Goal: Find specific page/section: Find specific page/section

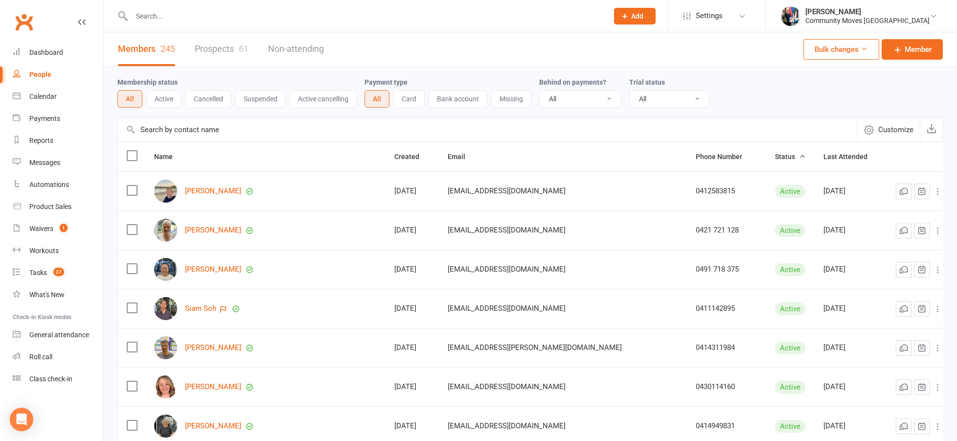
select select "100"
click at [190, 17] on input "text" at bounding box center [365, 16] width 473 height 14
type input "ni"
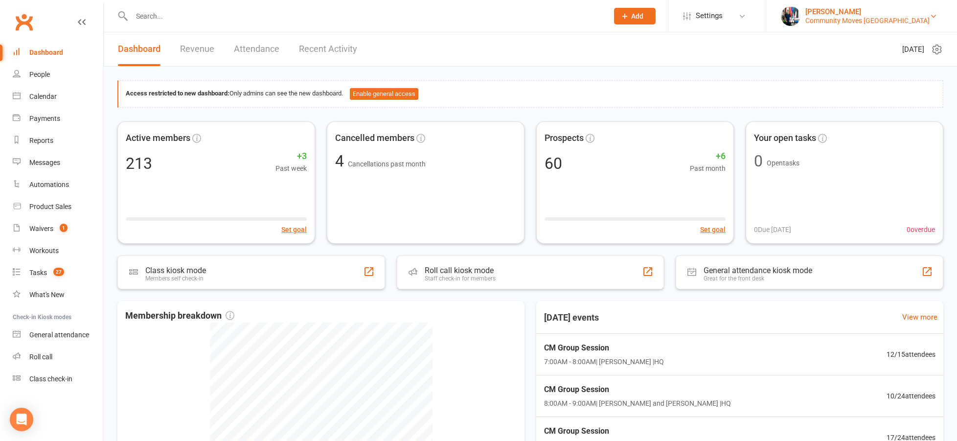
click at [905, 20] on div "Community Moves [GEOGRAPHIC_DATA]" at bounding box center [868, 20] width 124 height 9
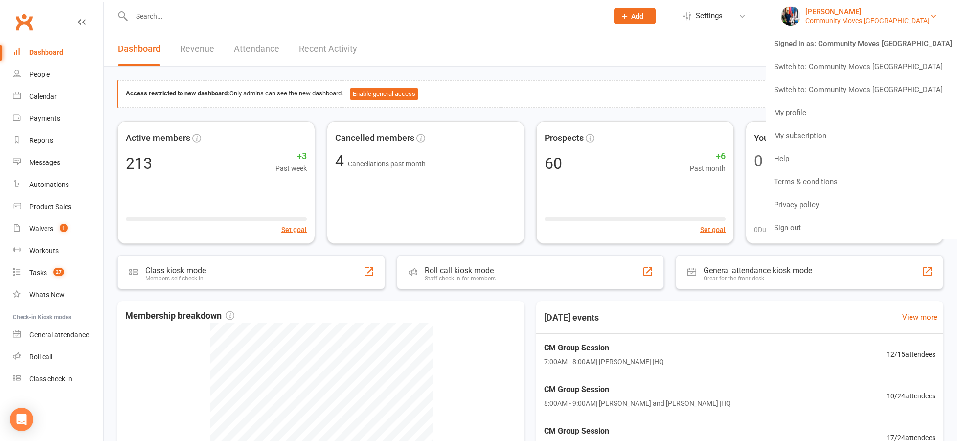
click at [905, 20] on div "Community Moves [GEOGRAPHIC_DATA]" at bounding box center [868, 20] width 124 height 9
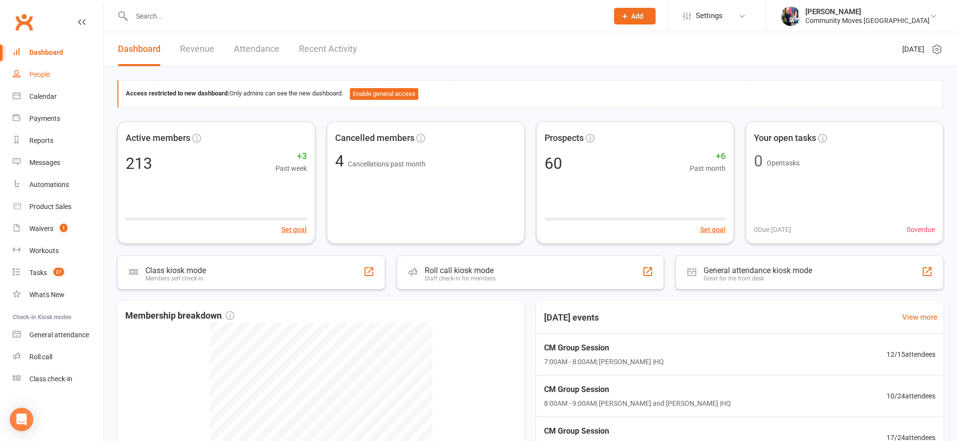
click at [31, 74] on div "People" at bounding box center [39, 74] width 21 height 8
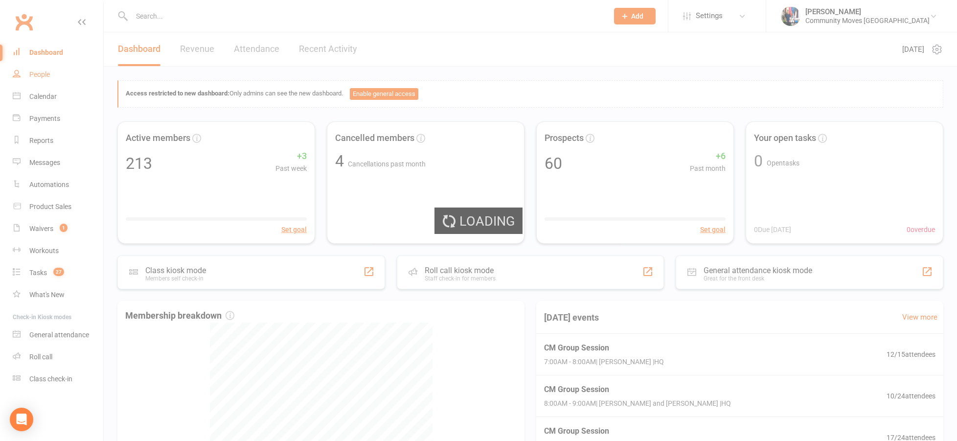
select select "100"
